Goal: Information Seeking & Learning: Learn about a topic

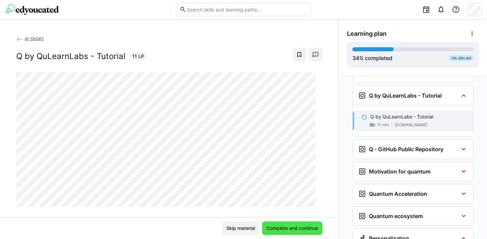
click at [305, 229] on span "Complete and continue" at bounding box center [291, 228] width 53 height 7
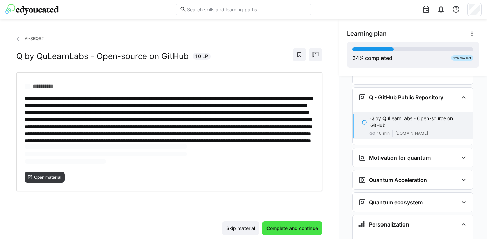
scroll to position [1212, 0]
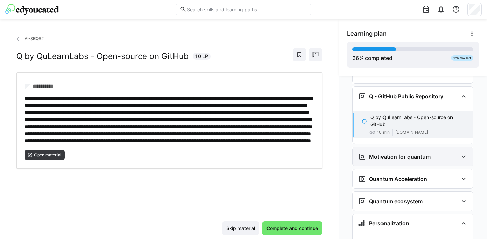
click at [460, 153] on eds-icon at bounding box center [463, 157] width 8 height 8
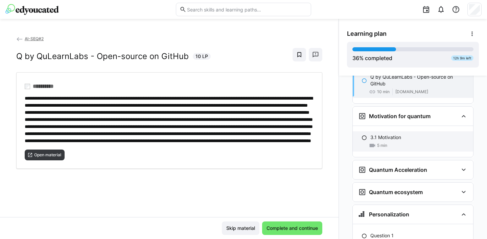
scroll to position [1258, 0]
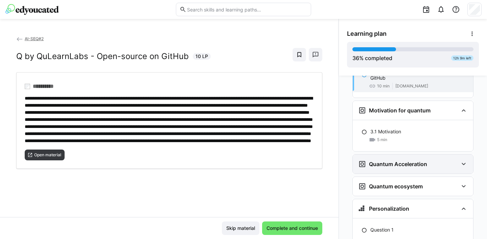
click at [460, 160] on eds-icon at bounding box center [463, 164] width 8 height 8
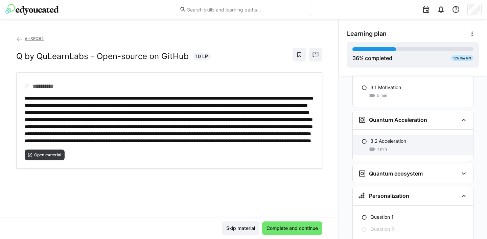
scroll to position [1308, 0]
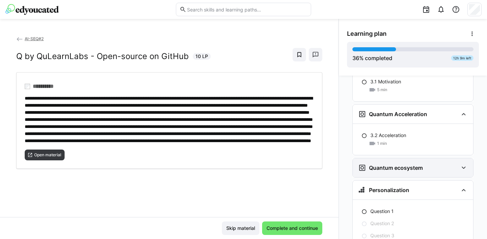
click at [460, 164] on eds-icon at bounding box center [463, 168] width 8 height 8
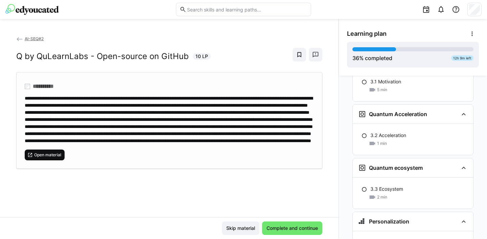
click at [55, 158] on span "Open material" at bounding box center [47, 154] width 28 height 5
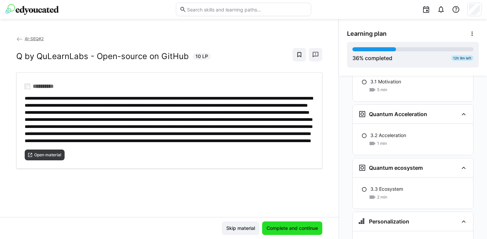
click at [302, 227] on span "Complete and continue" at bounding box center [291, 228] width 53 height 7
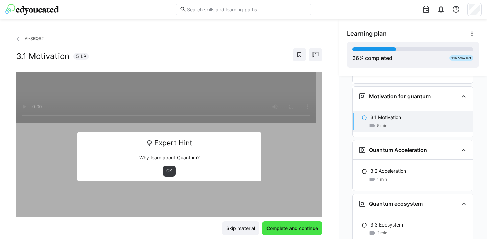
scroll to position [1272, 0]
click at [168, 174] on span "OK" at bounding box center [169, 171] width 7 height 5
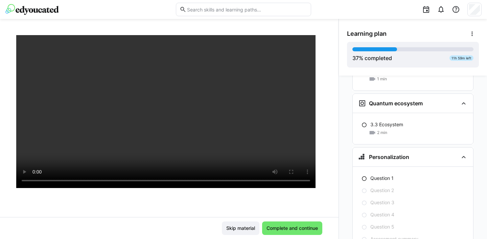
scroll to position [1374, 0]
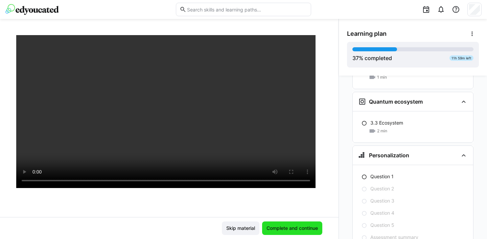
click at [292, 231] on span "Complete and continue" at bounding box center [291, 228] width 53 height 7
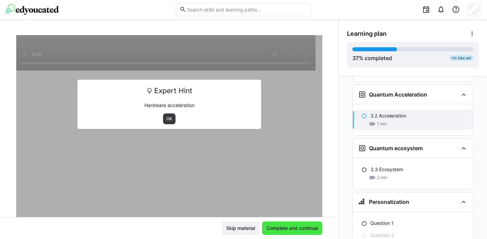
scroll to position [1326, 0]
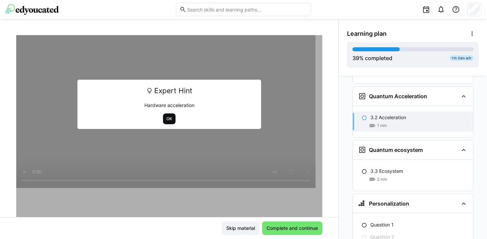
click at [167, 117] on span "OK" at bounding box center [169, 118] width 7 height 5
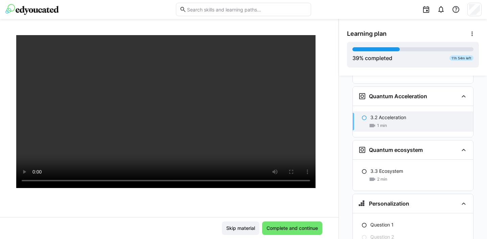
click at [216, 205] on div at bounding box center [169, 139] width 306 height 239
click at [304, 228] on span "Complete and continue" at bounding box center [291, 228] width 53 height 7
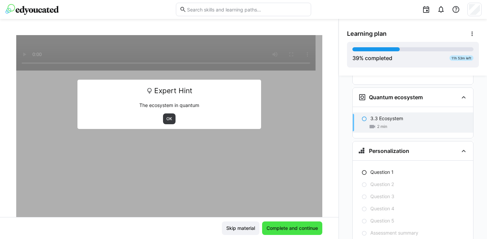
scroll to position [1380, 0]
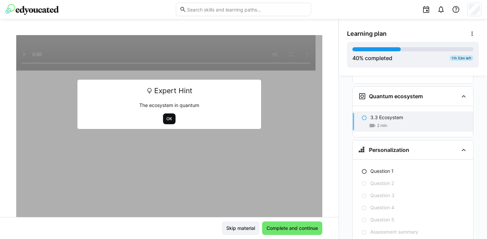
click at [166, 118] on span "OK" at bounding box center [169, 118] width 7 height 5
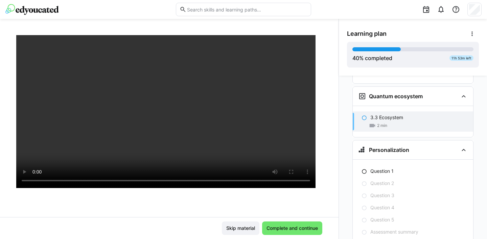
click at [216, 206] on div at bounding box center [169, 139] width 306 height 239
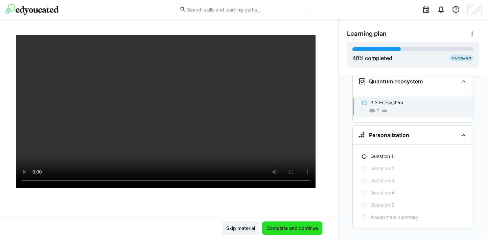
click at [289, 232] on span "Complete and continue" at bounding box center [292, 229] width 60 height 14
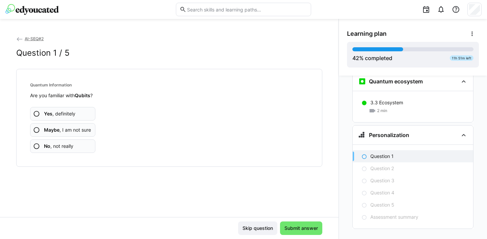
click at [36, 129] on eds-icon at bounding box center [36, 130] width 7 height 7
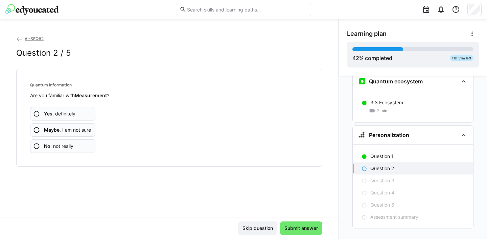
click at [38, 129] on eds-icon at bounding box center [36, 130] width 7 height 7
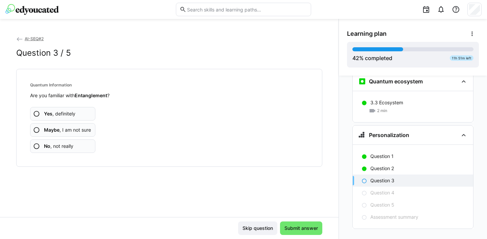
click at [38, 129] on eds-icon at bounding box center [36, 130] width 7 height 7
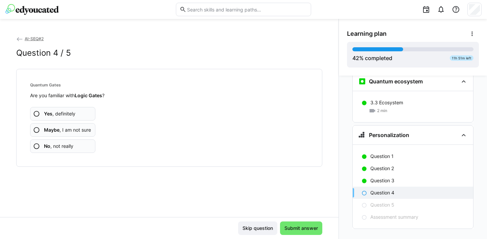
click at [38, 129] on eds-icon at bounding box center [36, 130] width 7 height 7
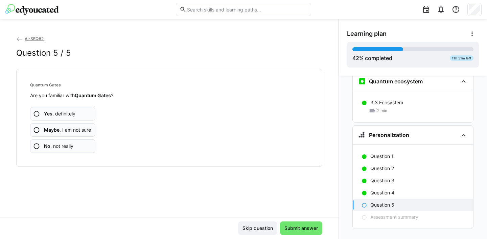
click at [38, 129] on eds-icon at bounding box center [36, 130] width 7 height 7
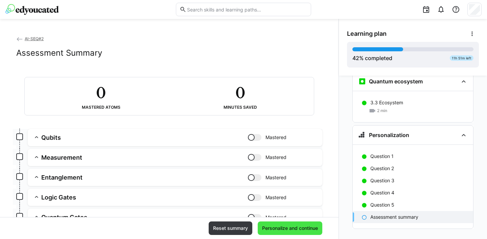
click at [301, 228] on span "Personalize and continue" at bounding box center [290, 228] width 58 height 7
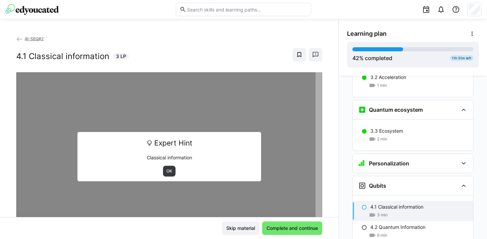
scroll to position [1376, 0]
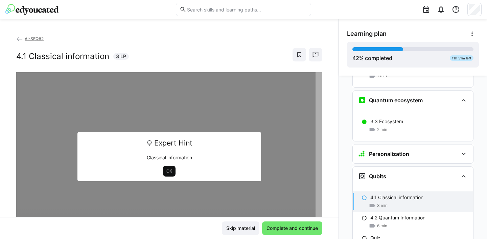
click at [166, 170] on span "OK" at bounding box center [169, 171] width 7 height 5
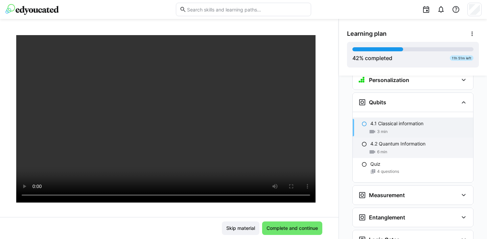
scroll to position [1451, 0]
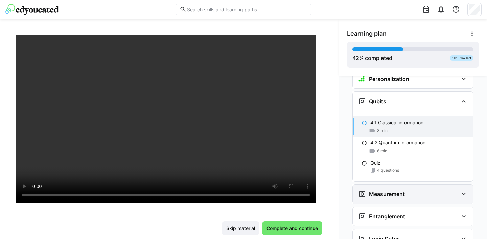
click at [460, 190] on eds-icon at bounding box center [463, 194] width 8 height 8
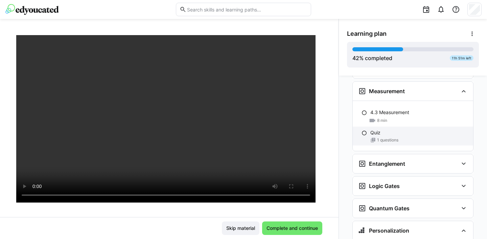
scroll to position [1554, 0]
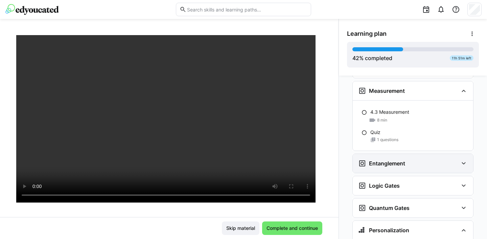
click at [460, 160] on eds-icon at bounding box center [463, 164] width 8 height 8
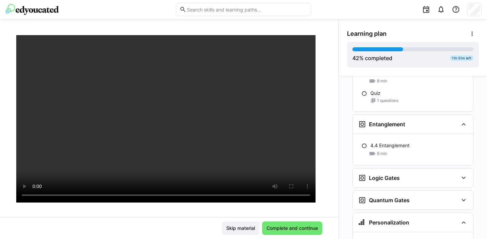
scroll to position [1594, 0]
click at [459, 174] on eds-icon at bounding box center [463, 178] width 8 height 8
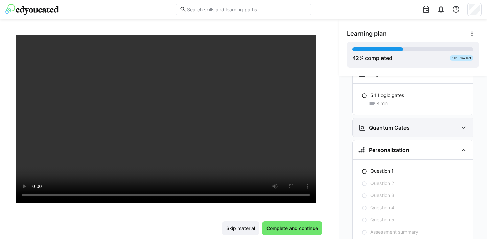
scroll to position [1700, 0]
click at [460, 122] on eds-icon at bounding box center [463, 126] width 8 height 8
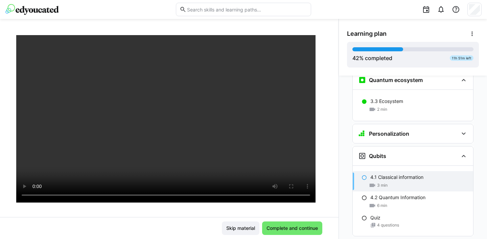
scroll to position [1396, 0]
click at [286, 228] on span "Complete and continue" at bounding box center [291, 228] width 53 height 7
